Goal: Task Accomplishment & Management: Manage account settings

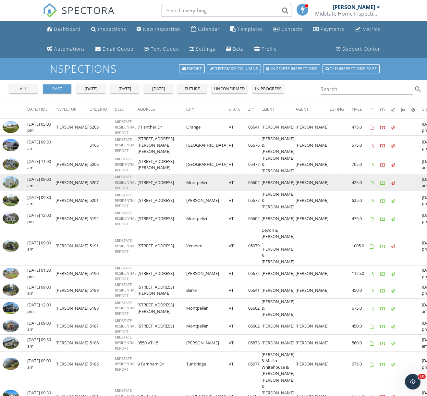
click at [15, 177] on img at bounding box center [11, 182] width 16 height 12
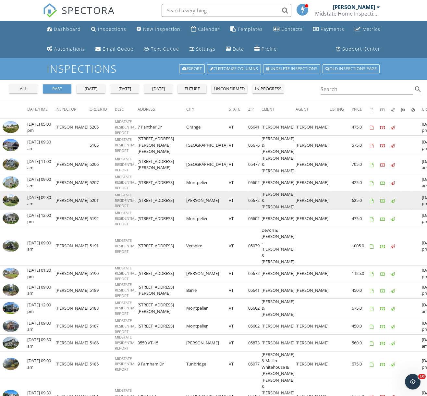
click at [13, 195] on img at bounding box center [11, 200] width 16 height 12
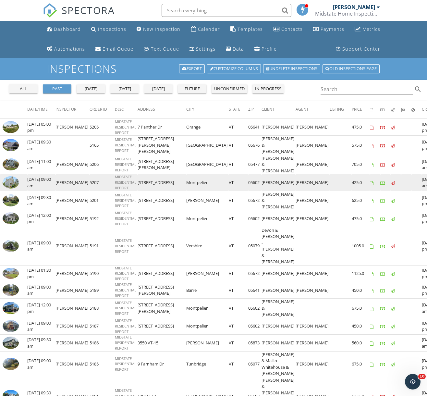
click at [14, 176] on img at bounding box center [11, 182] width 16 height 12
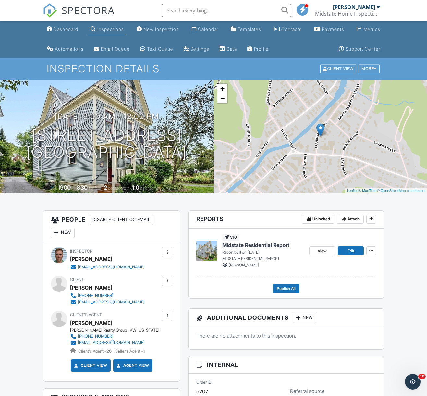
click at [260, 243] on span "Midstate Residential Report" at bounding box center [255, 244] width 67 height 7
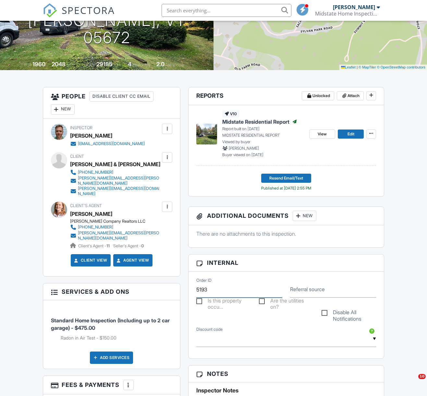
type input "5193"
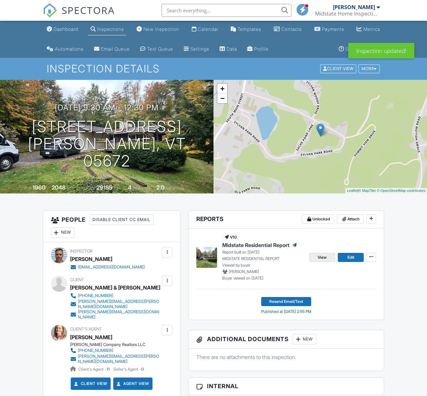
click at [325, 258] on span "View" at bounding box center [322, 257] width 9 height 6
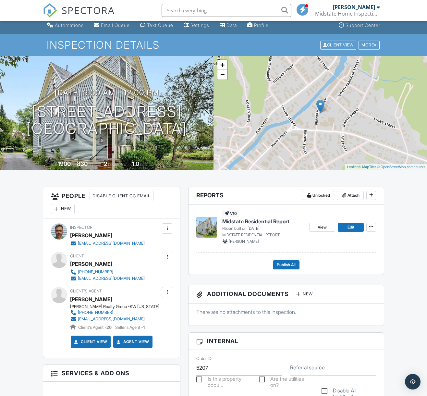
click at [215, 367] on input "5207" at bounding box center [239, 368] width 86 height 16
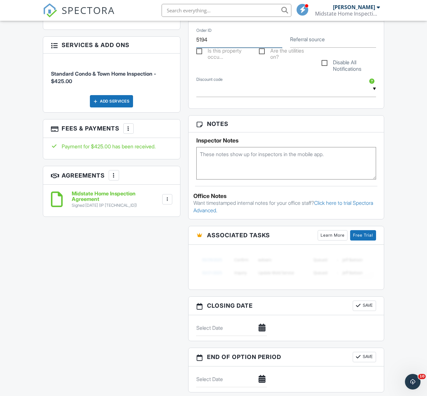
type input "5194"
click at [367, 307] on button "Save" at bounding box center [364, 306] width 23 height 10
